Goal: Task Accomplishment & Management: Use online tool/utility

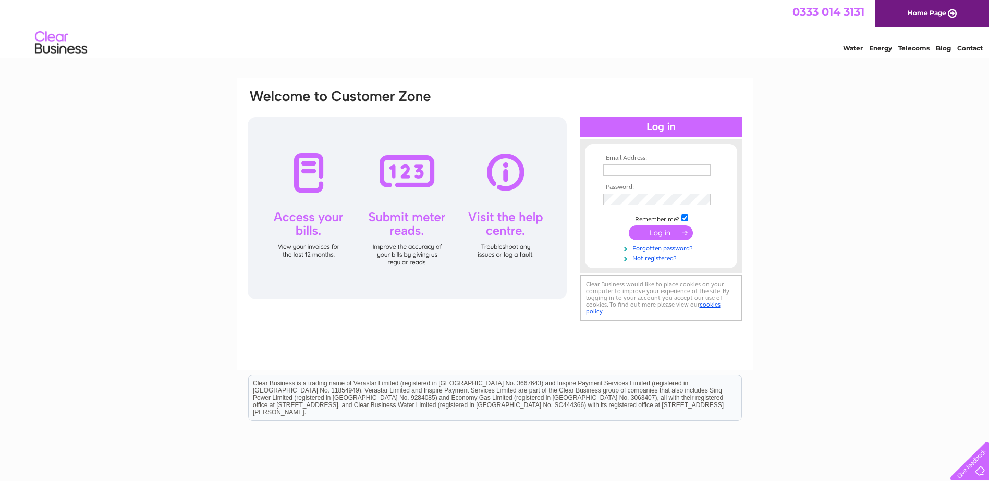
type input "accounts@eriska-hotel.co.uk"
click at [669, 237] on input "submit" at bounding box center [660, 233] width 64 height 15
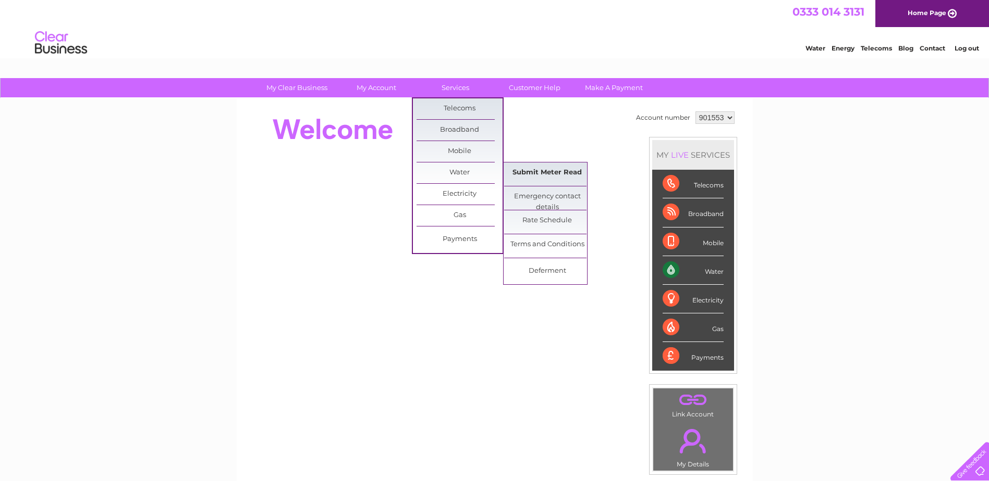
click at [523, 170] on link "Submit Meter Read" at bounding box center [547, 173] width 86 height 21
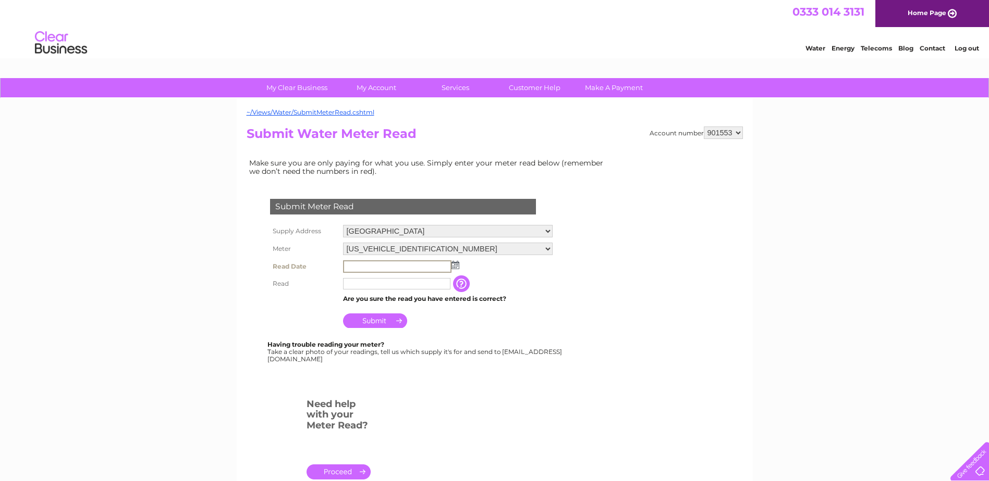
click at [398, 269] on input "text" at bounding box center [397, 267] width 108 height 13
click at [454, 262] on img at bounding box center [455, 265] width 8 height 8
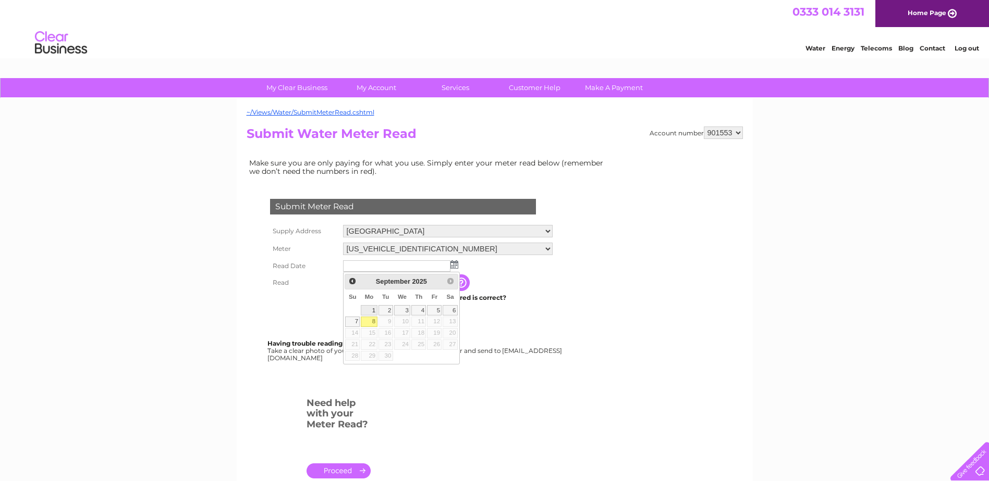
click at [373, 310] on link "1" at bounding box center [369, 310] width 16 height 10
type input "2025/09/01"
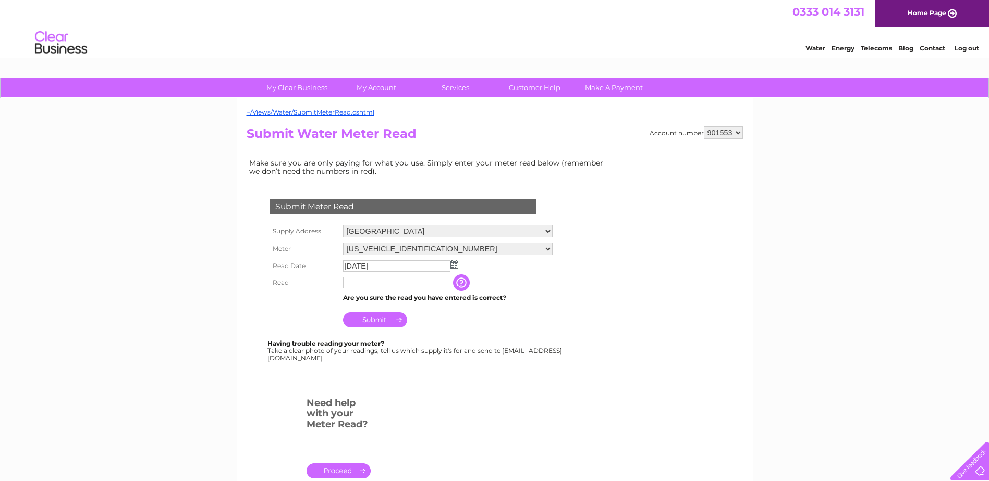
click at [377, 274] on td "2025/09/01" at bounding box center [447, 266] width 215 height 17
click at [371, 282] on input "text" at bounding box center [397, 283] width 108 height 13
type input "30928"
click at [359, 319] on input "Submit" at bounding box center [375, 321] width 64 height 15
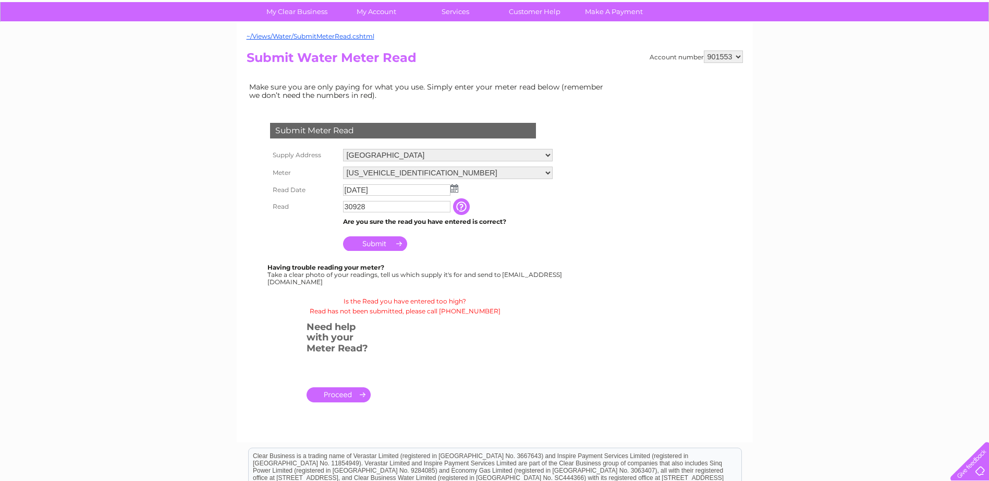
scroll to position [67, 0]
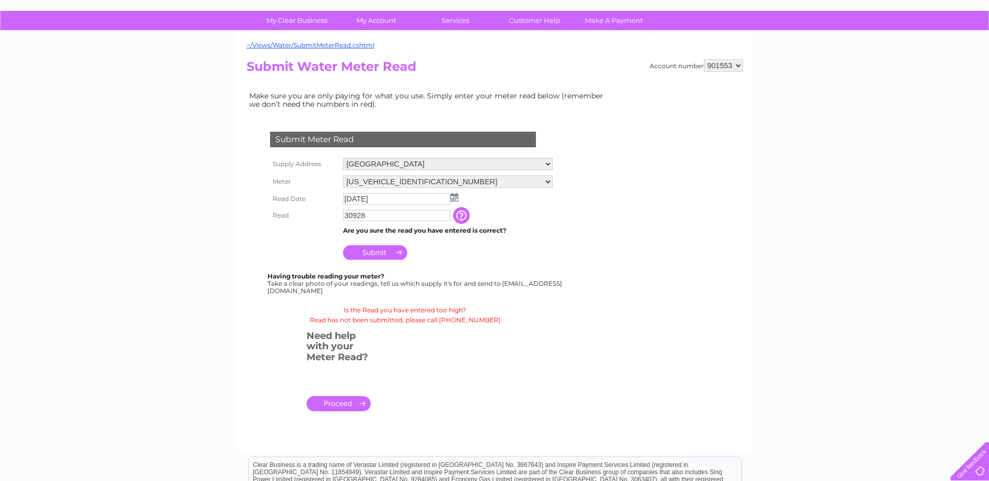
click at [462, 217] on input "button" at bounding box center [462, 215] width 19 height 17
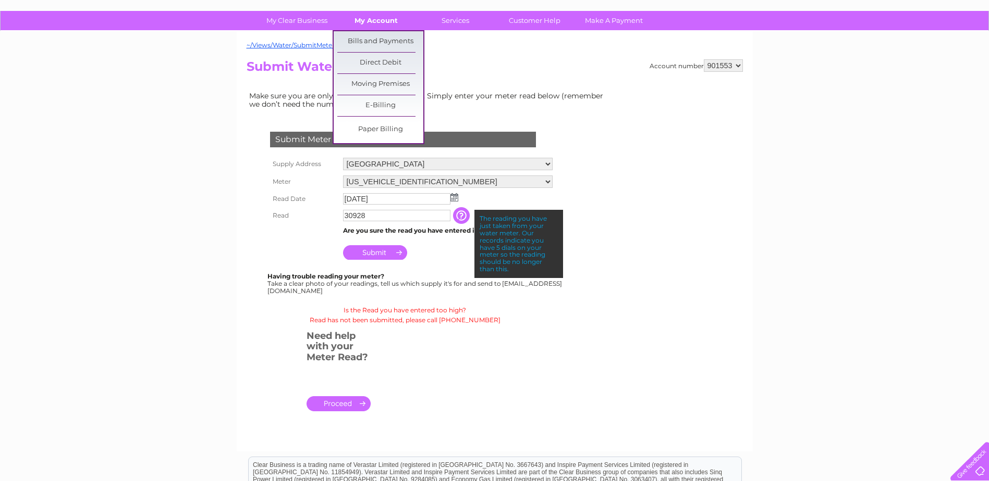
click at [365, 21] on link "My Account" at bounding box center [376, 20] width 86 height 19
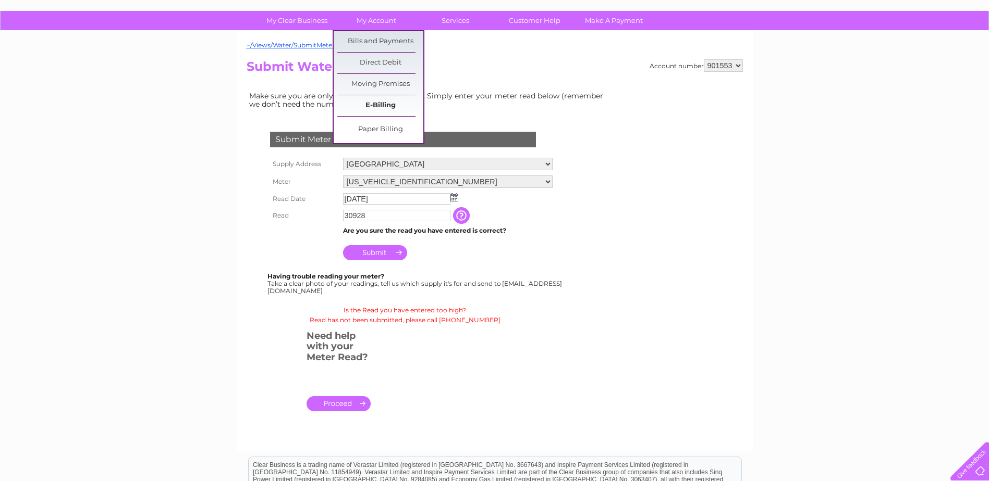
click at [365, 104] on link "E-Billing" at bounding box center [380, 105] width 86 height 21
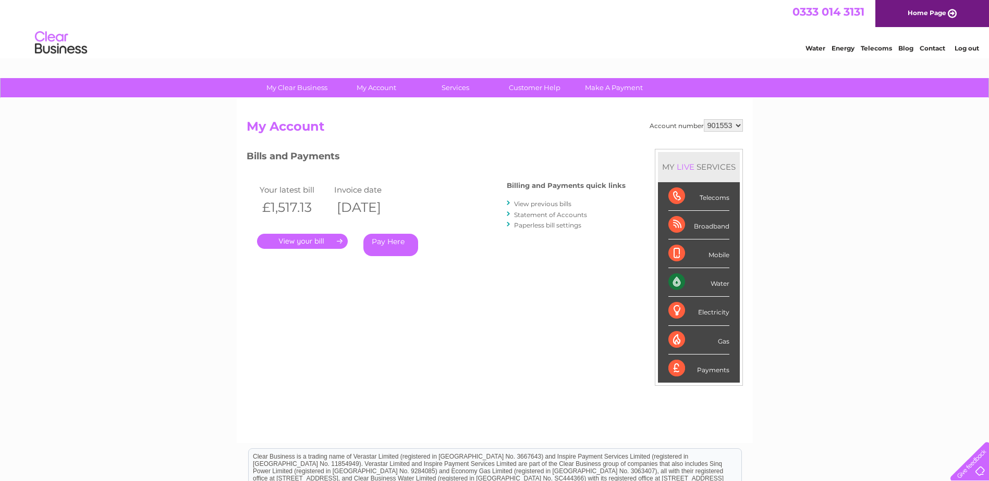
click at [328, 238] on link "." at bounding box center [302, 241] width 91 height 15
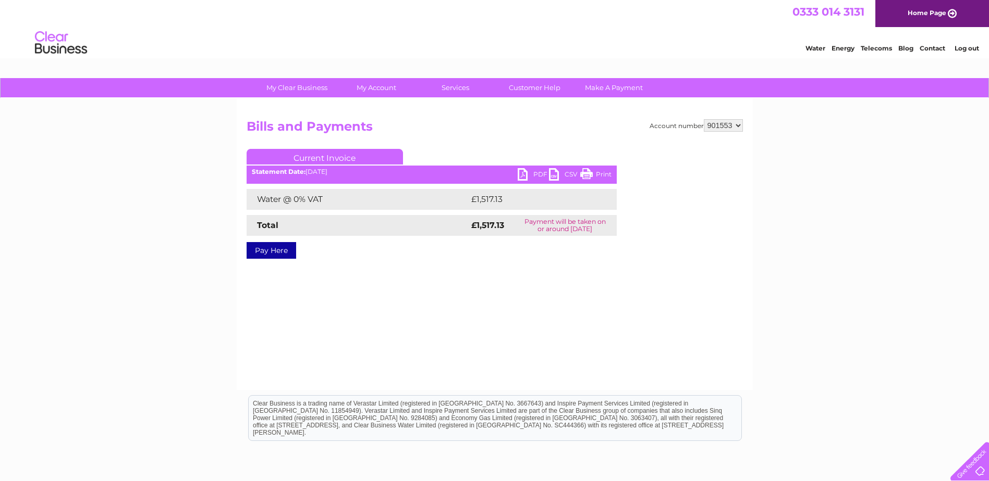
click at [540, 175] on link "PDF" at bounding box center [532, 175] width 31 height 15
click at [968, 47] on link "Log out" at bounding box center [966, 48] width 24 height 8
